Goal: Task Accomplishment & Management: Manage account settings

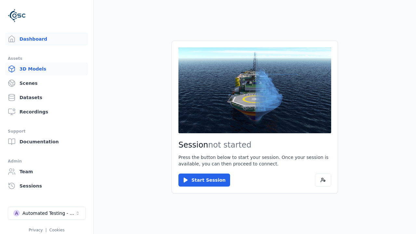
click at [46, 69] on link "3D Models" at bounding box center [46, 68] width 83 height 13
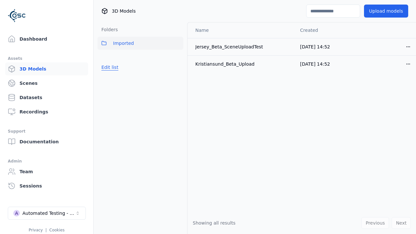
click at [109, 67] on button "Edit list" at bounding box center [110, 67] width 25 height 12
click at [114, 67] on link "Create folder" at bounding box center [116, 67] width 30 height 7
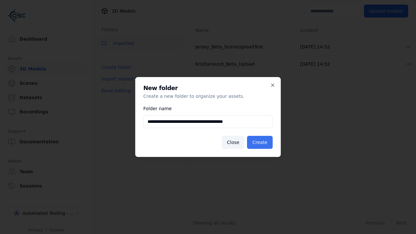
type input "**********"
click at [261, 142] on button "Create" at bounding box center [260, 142] width 26 height 13
click at [114, 97] on button "Done editing" at bounding box center [116, 91] width 37 height 12
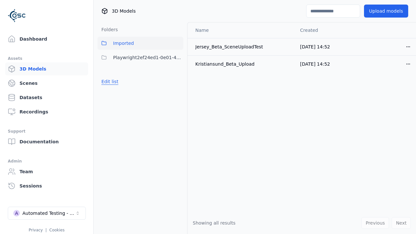
click at [109, 82] on button "Edit list" at bounding box center [110, 82] width 25 height 12
click at [178, 58] on html "Support Dashboard Assets 3D Models Scenes Datasets Recordings Support Documenta…" at bounding box center [208, 117] width 416 height 234
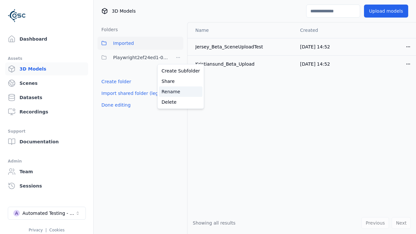
click at [178, 92] on div "Rename" at bounding box center [181, 91] width 44 height 10
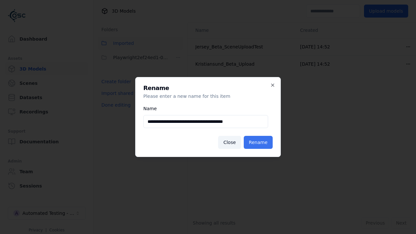
click at [206, 122] on input "**********" at bounding box center [205, 121] width 125 height 13
type input "**********"
click at [259, 142] on button "Rename" at bounding box center [258, 142] width 29 height 13
click at [114, 105] on button "Done editing" at bounding box center [116, 105] width 37 height 12
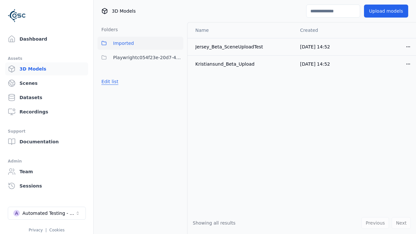
click at [109, 82] on button "Edit list" at bounding box center [110, 82] width 25 height 12
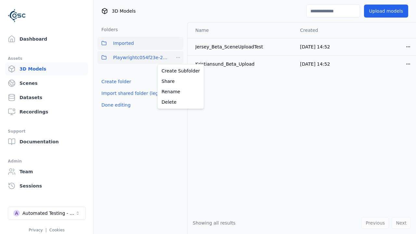
click at [178, 58] on html "Support Dashboard Assets 3D Models Scenes Datasets Recordings Support Documenta…" at bounding box center [208, 117] width 416 height 234
click at [178, 102] on div "Delete" at bounding box center [181, 102] width 44 height 10
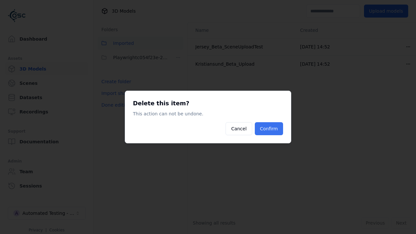
click at [270, 129] on button "Confirm" at bounding box center [269, 128] width 28 height 13
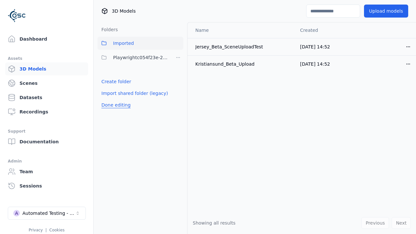
click at [114, 99] on button "Done editing" at bounding box center [116, 105] width 37 height 12
